Goal: Task Accomplishment & Management: Manage account settings

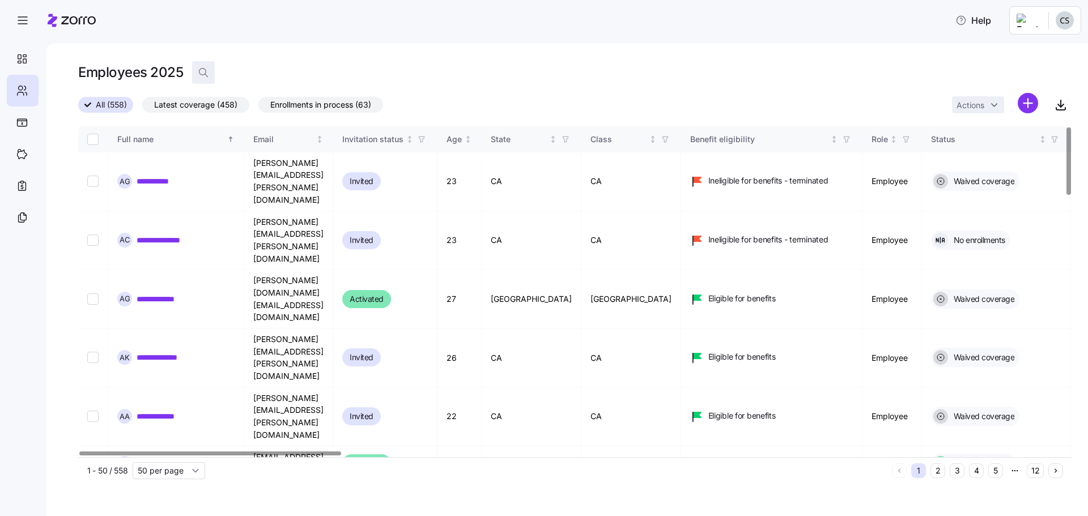
click at [212, 78] on span "button" at bounding box center [204, 73] width 22 height 22
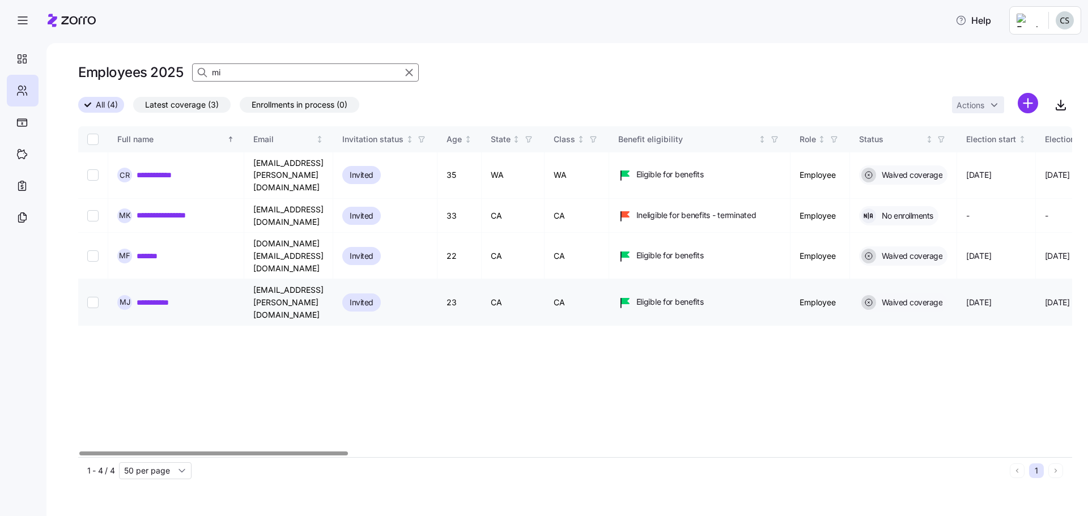
type input "m"
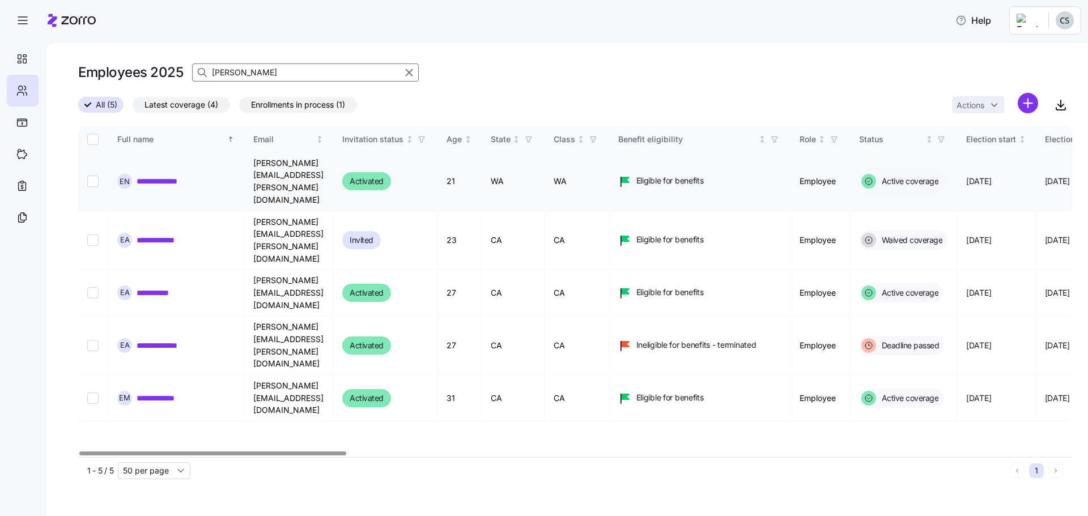
type input "[PERSON_NAME]"
click at [154, 176] on link "**********" at bounding box center [163, 181] width 52 height 11
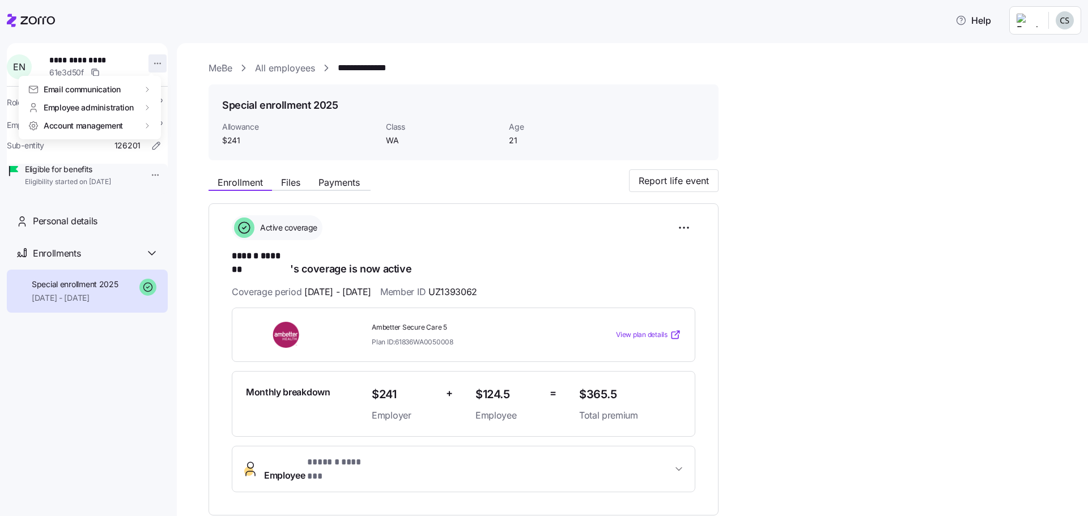
click at [143, 66] on html "**********" at bounding box center [544, 254] width 1088 height 509
click at [172, 106] on div "Terminate employee" at bounding box center [202, 108] width 75 height 12
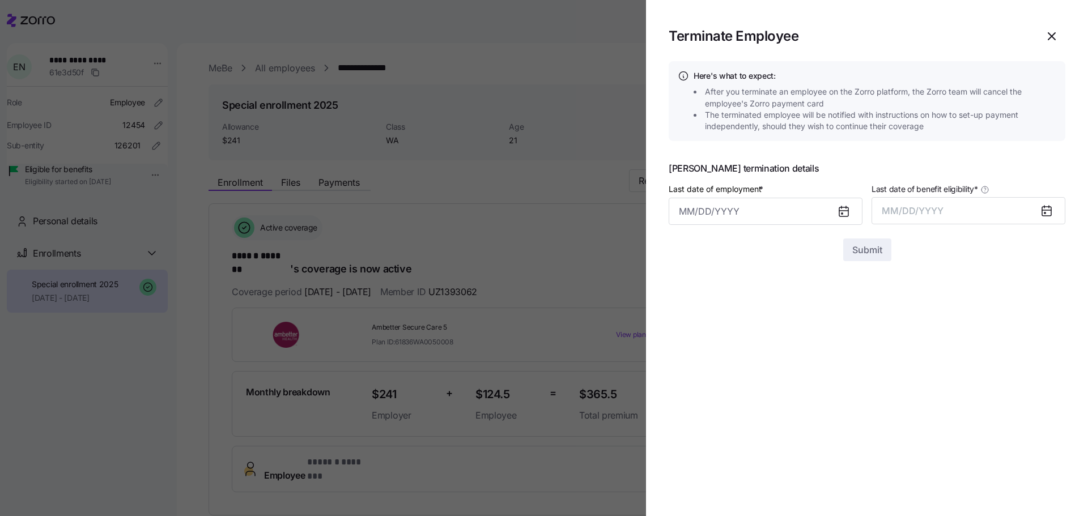
click at [836, 217] on div at bounding box center [848, 211] width 27 height 26
click at [841, 214] on icon at bounding box center [841, 213] width 1 height 1
click at [785, 212] on input "Last date of employment *" at bounding box center [766, 211] width 194 height 27
click at [685, 256] on button "button" at bounding box center [691, 250] width 27 height 27
click at [718, 415] on button "30" at bounding box center [720, 415] width 27 height 27
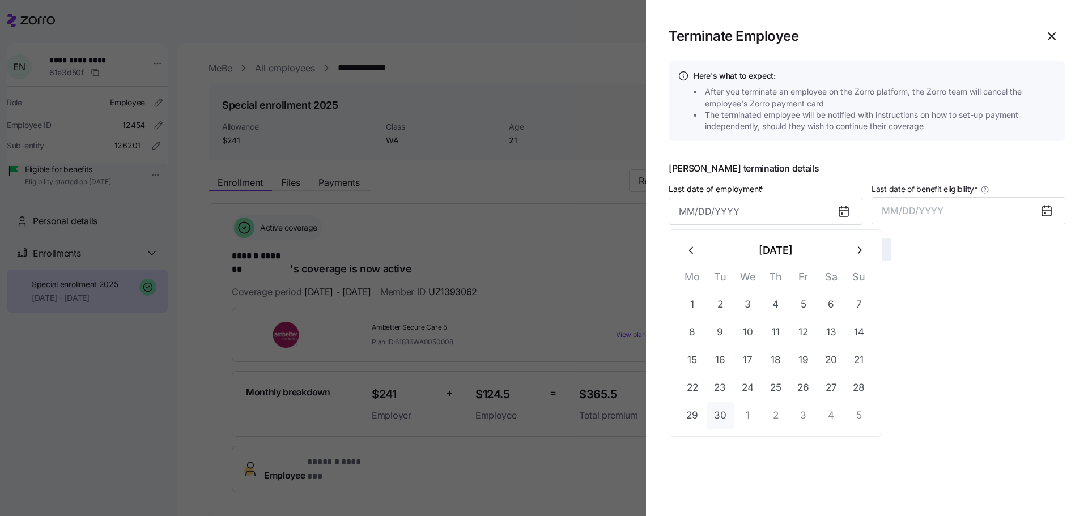
type input "[DATE]"
click at [1009, 214] on button "MM/DD/YYYY" at bounding box center [968, 210] width 194 height 27
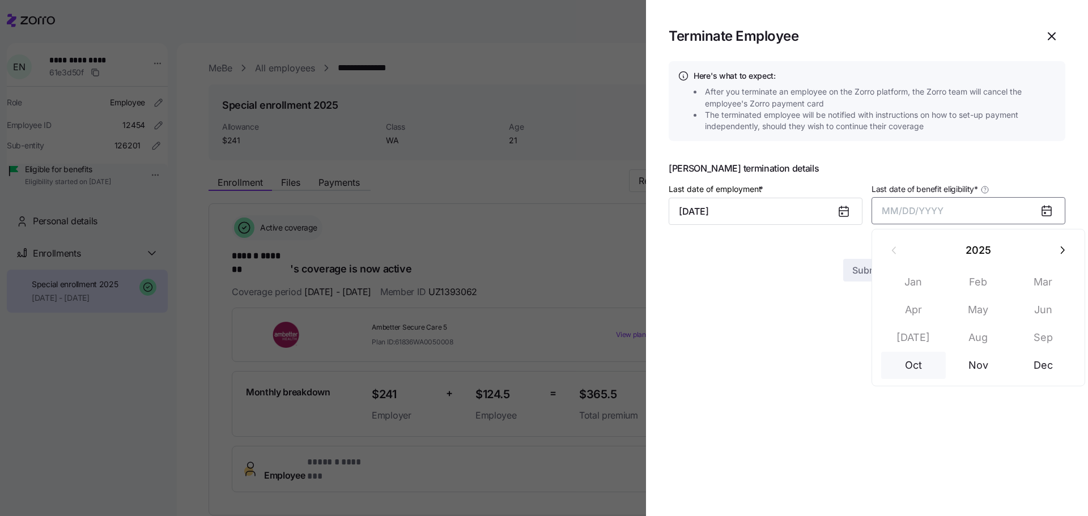
click at [906, 372] on button "Oct" at bounding box center [913, 365] width 65 height 27
drag, startPoint x: 861, startPoint y: 261, endPoint x: 917, endPoint y: 249, distance: 57.3
click at [905, 286] on section "Terminate Employee Here's what to expect: After you terminate an employee on th…" at bounding box center [867, 258] width 442 height 516
click at [903, 211] on button "[DATE]" at bounding box center [968, 210] width 194 height 27
click at [914, 367] on button "Oct" at bounding box center [913, 365] width 65 height 27
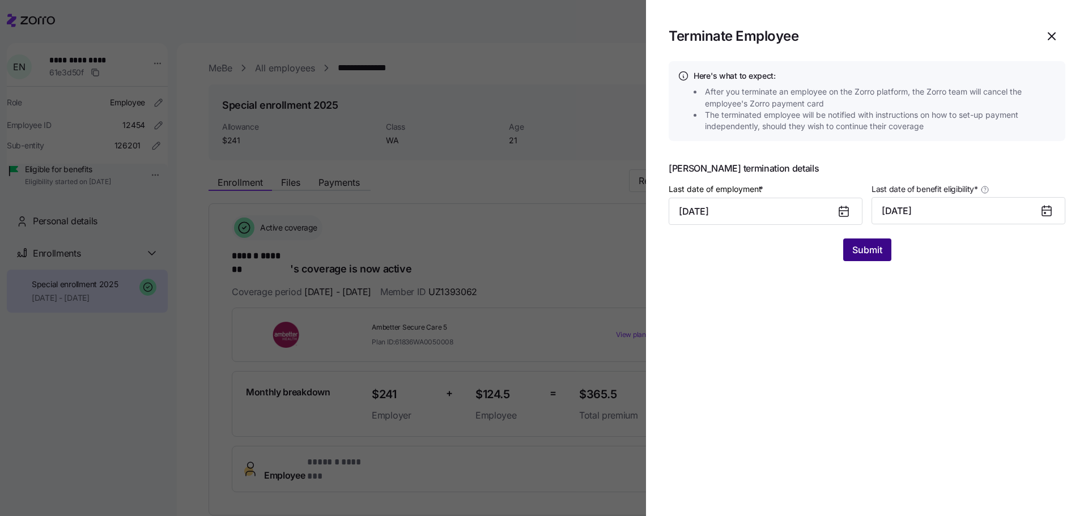
click at [858, 251] on span "Submit" at bounding box center [867, 250] width 30 height 14
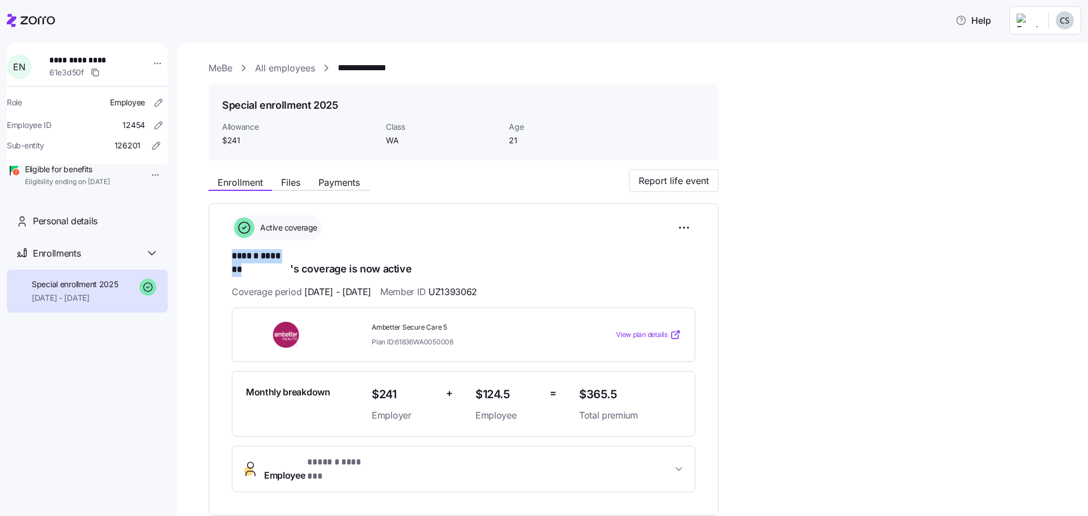
drag, startPoint x: 288, startPoint y: 261, endPoint x: 226, endPoint y: 256, distance: 62.5
click at [226, 256] on div "**********" at bounding box center [463, 359] width 510 height 312
copy span "****** *******"
